Goal: Communication & Community: Answer question/provide support

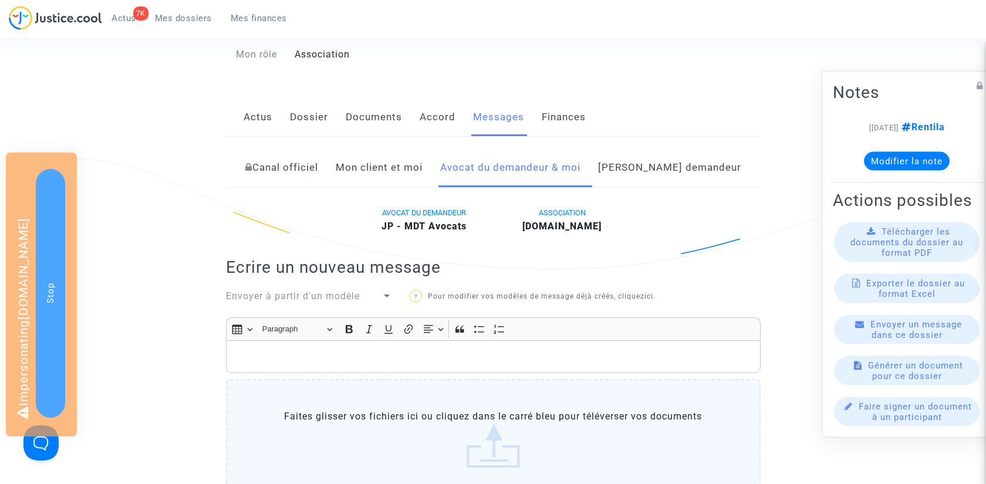
click at [346, 302] on span "Envoyer à partir d'un modèle" at bounding box center [293, 296] width 134 height 11
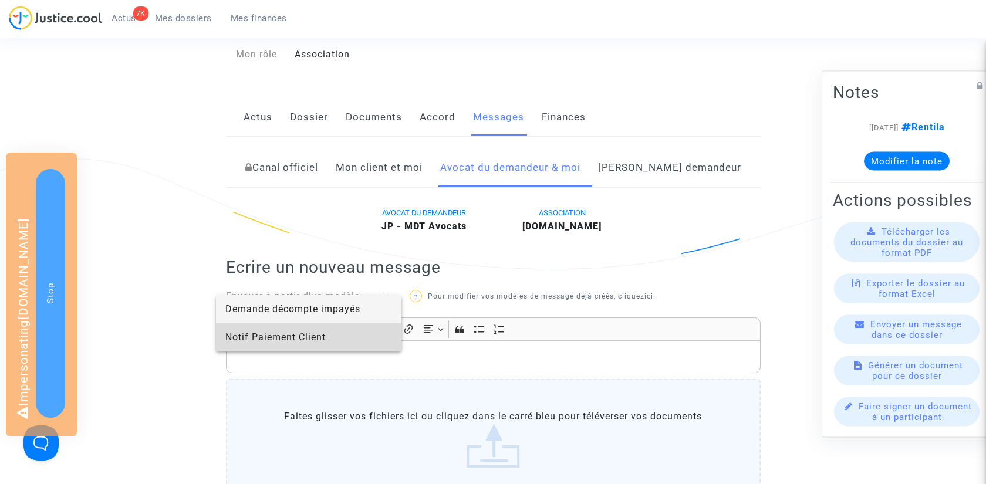
click at [329, 333] on span "Notif Paiement Client" at bounding box center [308, 337] width 167 height 28
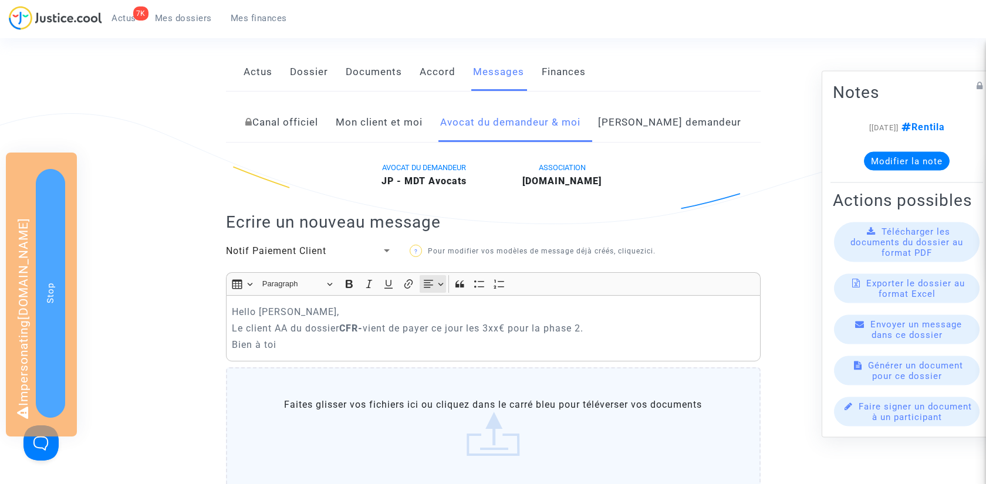
scroll to position [201, 0]
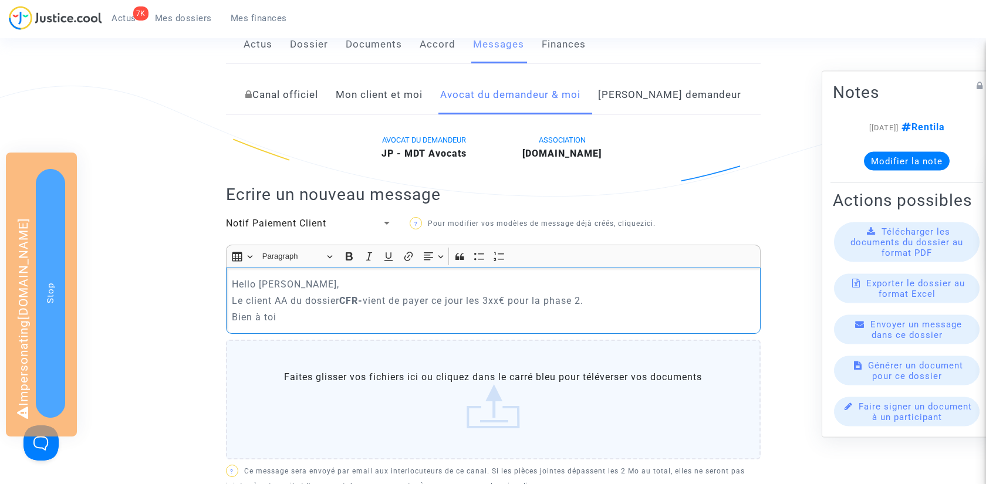
click at [286, 308] on p "Le client AA du dossier CFR- vient de payer ce jour les 3xx€ pour la phase 2." at bounding box center [493, 301] width 522 height 15
drag, startPoint x: 427, startPoint y: 313, endPoint x: 408, endPoint y: 313, distance: 19.4
click at [408, 306] on strong "CFR-" at bounding box center [415, 300] width 23 height 11
click at [631, 308] on p "Le client [PERSON_NAME] du dossier CFR-250711-CNJN vient de payer ce jour les 3…" at bounding box center [493, 301] width 522 height 15
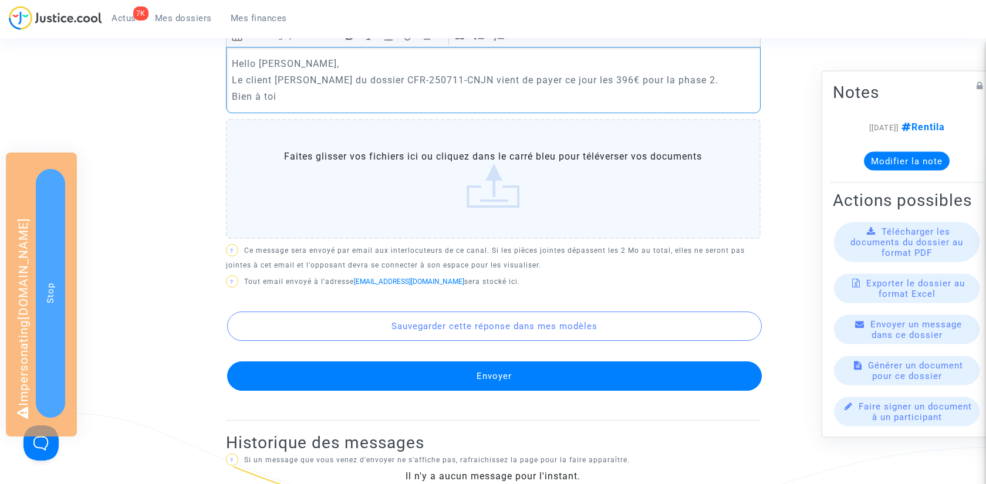
scroll to position [499, 0]
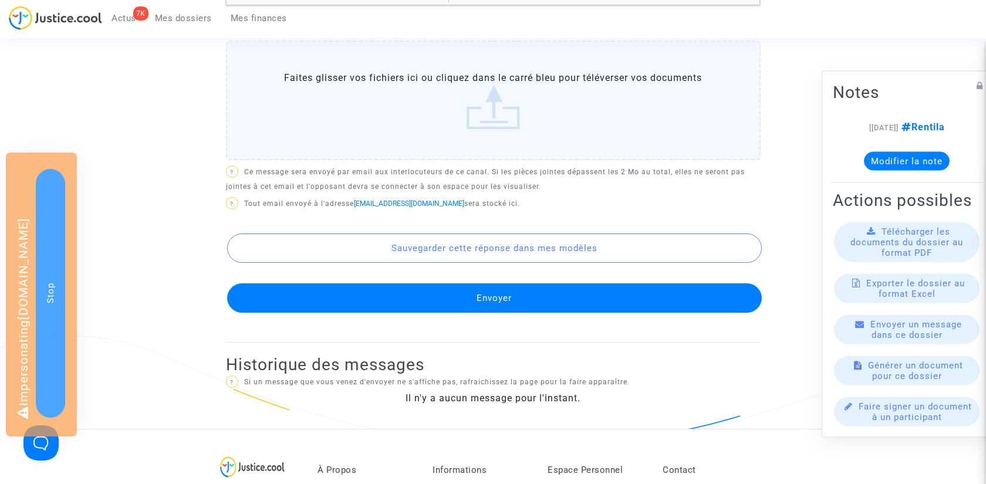
click at [408, 302] on button "Envoyer" at bounding box center [494, 298] width 535 height 29
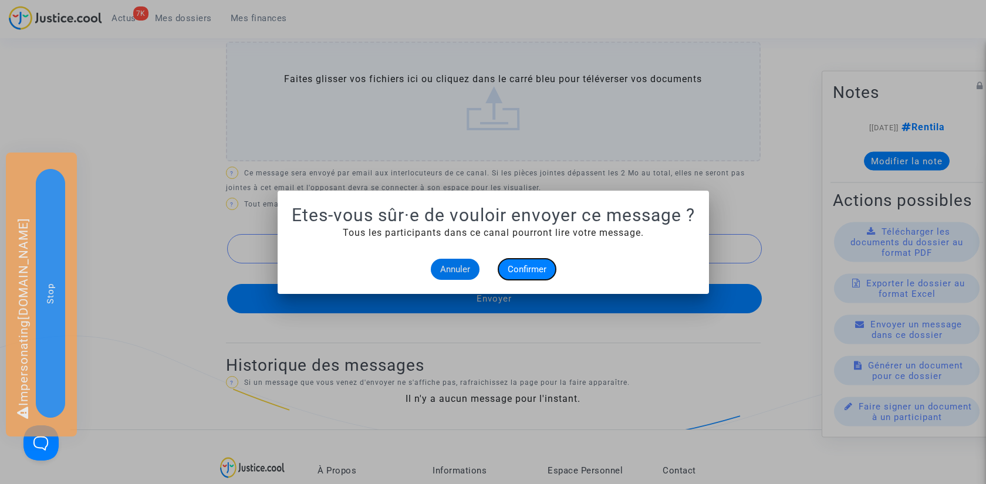
click at [530, 274] on span "Confirmer" at bounding box center [527, 269] width 39 height 11
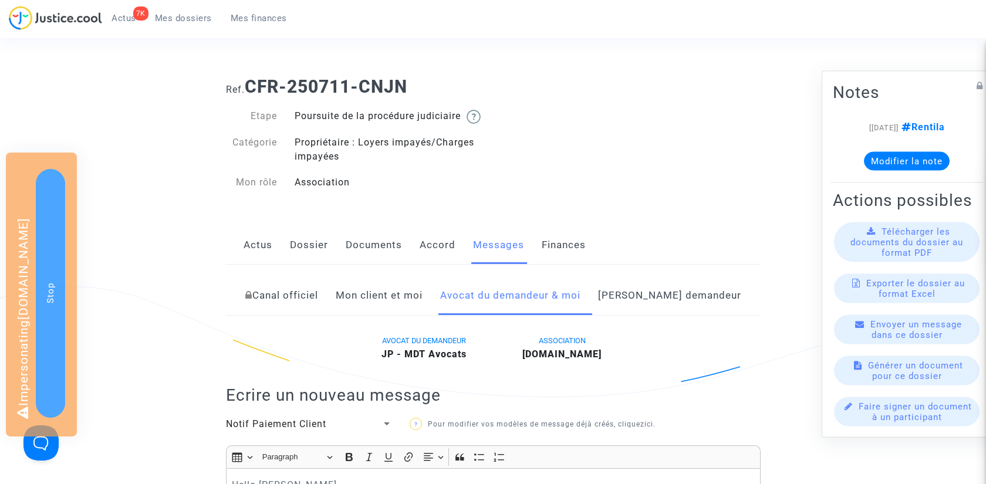
scroll to position [499, 0]
